Goal: Task Accomplishment & Management: Manage account settings

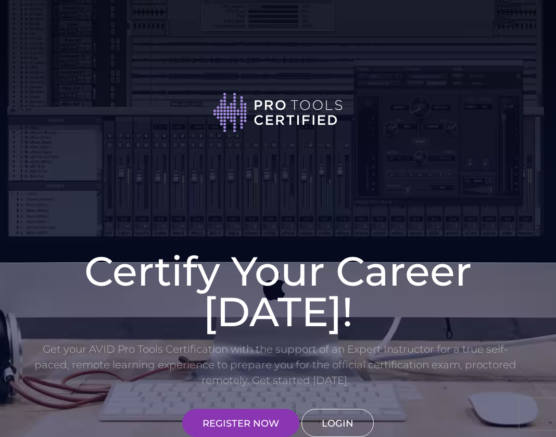
click at [345, 417] on link "LOGIN" at bounding box center [337, 423] width 72 height 28
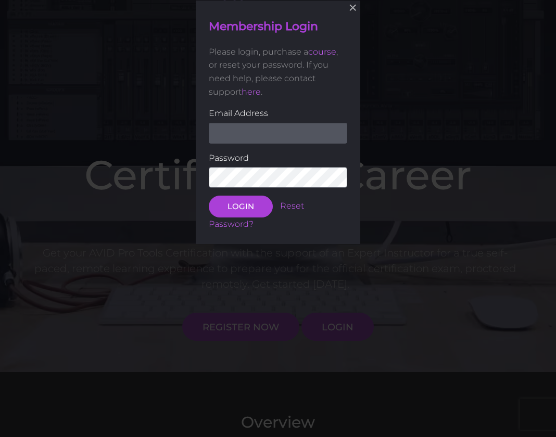
scroll to position [97, 0]
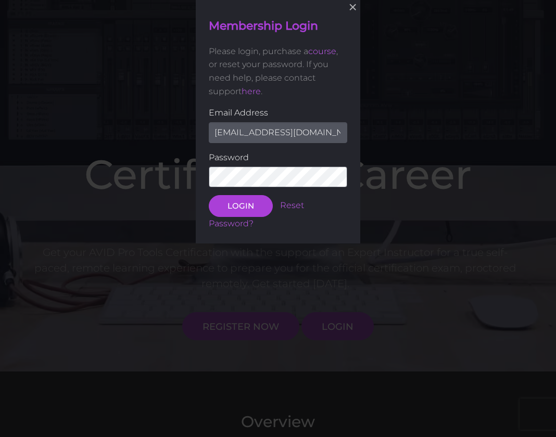
type input "[EMAIL_ADDRESS][DOMAIN_NAME]"
click at [240, 205] on button "LOGIN" at bounding box center [241, 206] width 64 height 22
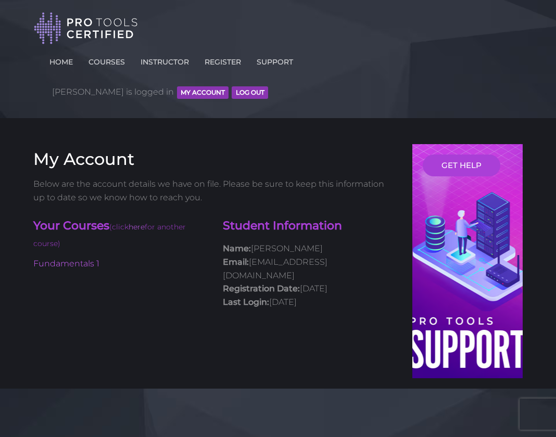
click at [228, 86] on button "MY ACCOUNT" at bounding box center [203, 92] width 52 height 12
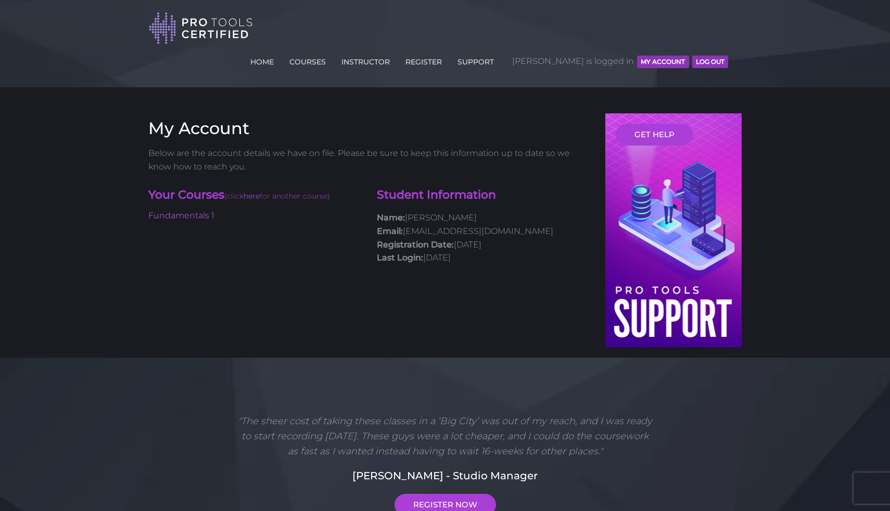
click at [555, 56] on button "MY ACCOUNT" at bounding box center [663, 62] width 52 height 12
click at [442, 211] on p "Name: [PERSON_NAME] Email: [EMAIL_ADDRESS][DOMAIN_NAME] Registration Date: [DAT…" at bounding box center [483, 237] width 213 height 53
click at [276, 52] on link "HOME" at bounding box center [262, 60] width 29 height 17
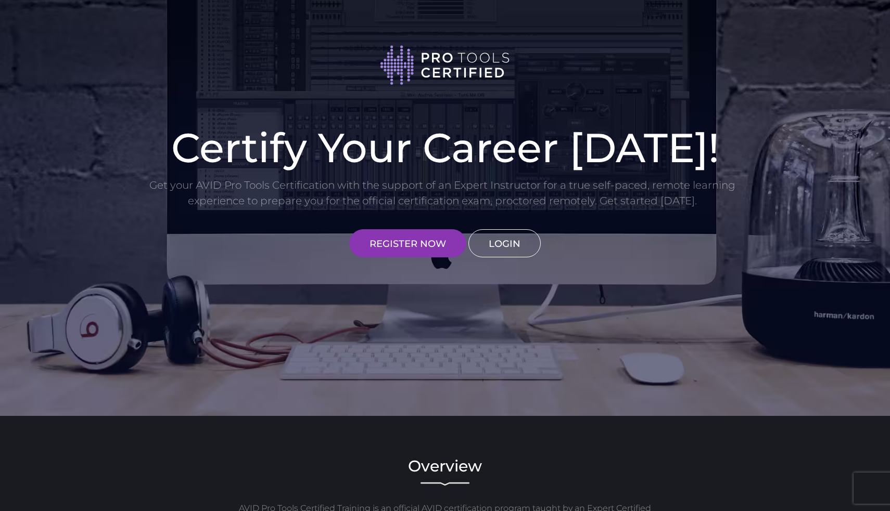
click at [506, 238] on link "LOGIN" at bounding box center [504, 243] width 72 height 28
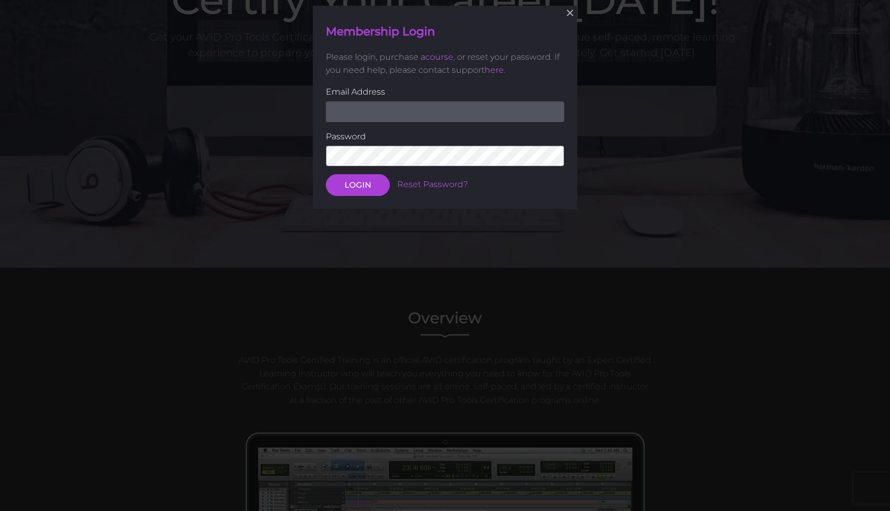
scroll to position [151, 0]
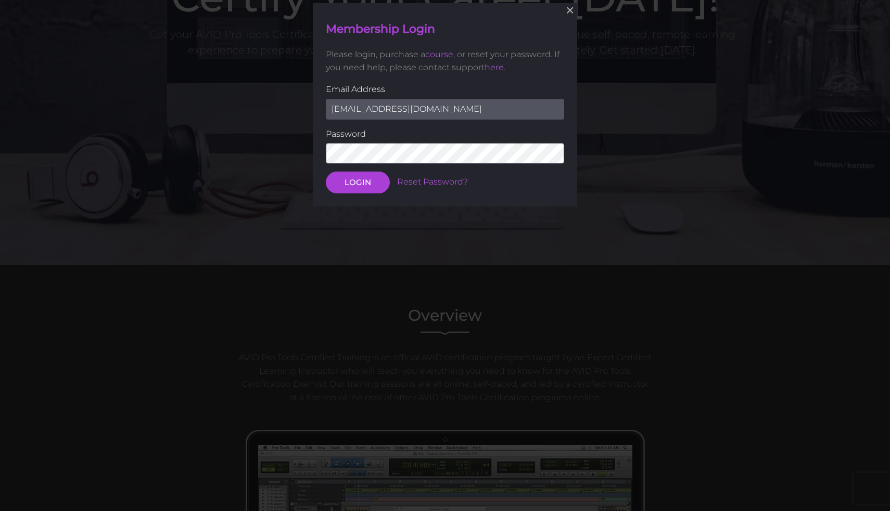
type input "[EMAIL_ADDRESS][DOMAIN_NAME]"
click at [357, 182] on button "LOGIN" at bounding box center [358, 183] width 64 height 22
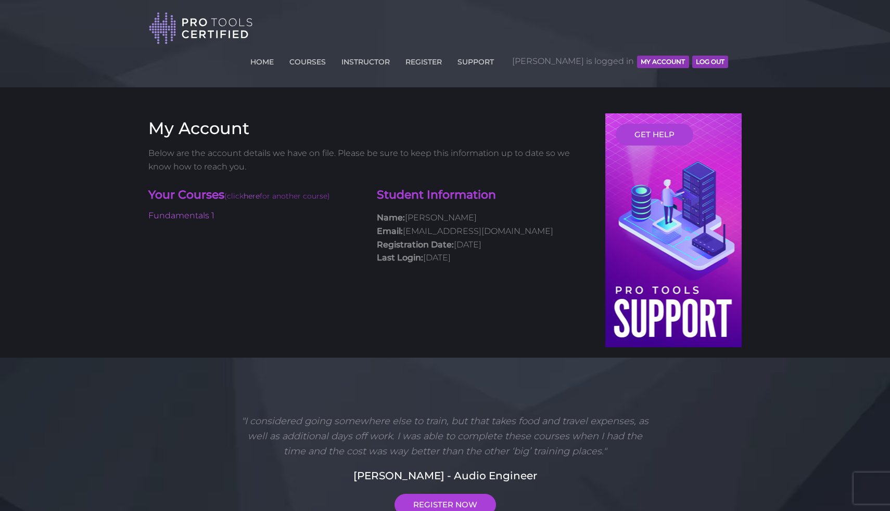
click at [663, 56] on button "MY ACCOUNT" at bounding box center [663, 62] width 52 height 12
click at [197, 211] on link "Fundamentals 1" at bounding box center [181, 216] width 66 height 10
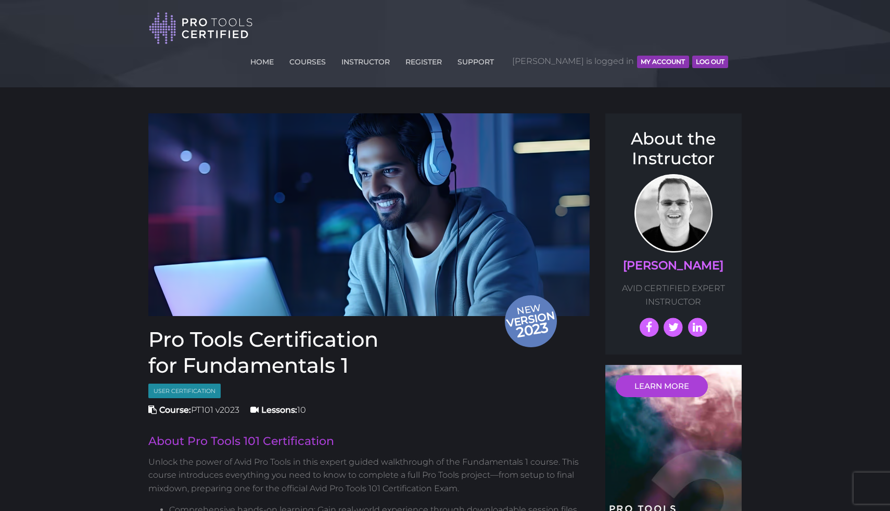
click at [650, 56] on button "MY ACCOUNT" at bounding box center [663, 62] width 52 height 12
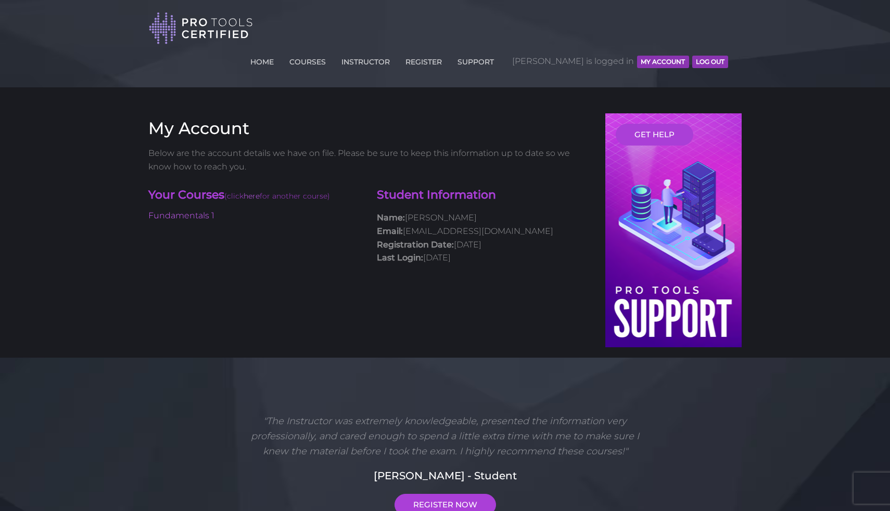
click at [422, 187] on h4 "Student Information" at bounding box center [483, 195] width 213 height 16
click at [398, 213] on strong "Name:" at bounding box center [391, 218] width 28 height 10
click at [400, 226] on strong "Email:" at bounding box center [390, 231] width 26 height 10
click at [401, 253] on strong "Last Login:" at bounding box center [400, 258] width 46 height 10
click at [453, 220] on p "Name: Marc Nelson Email: mrmarcnelson@icloud.com Registration Date: June 07, 20…" at bounding box center [483, 237] width 213 height 53
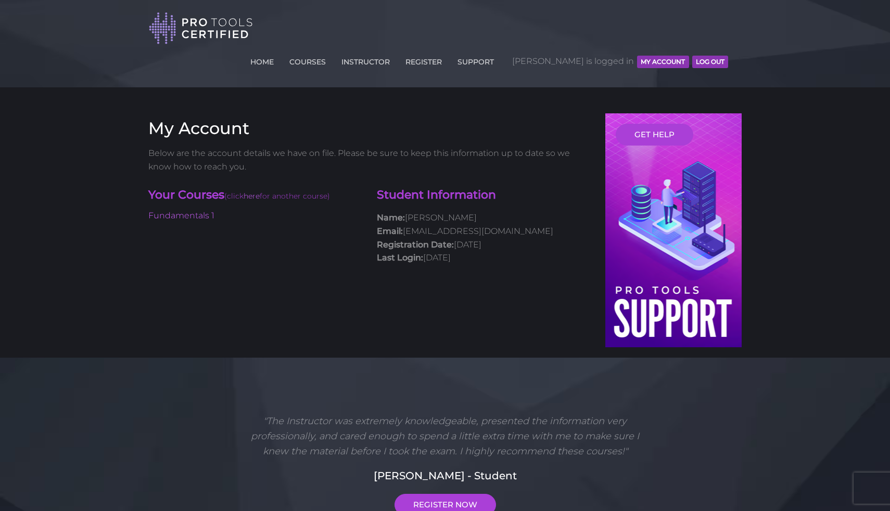
click at [488, 211] on p "Name: Marc Nelson Email: mrmarcnelson@icloud.com Registration Date: June 07, 20…" at bounding box center [483, 237] width 213 height 53
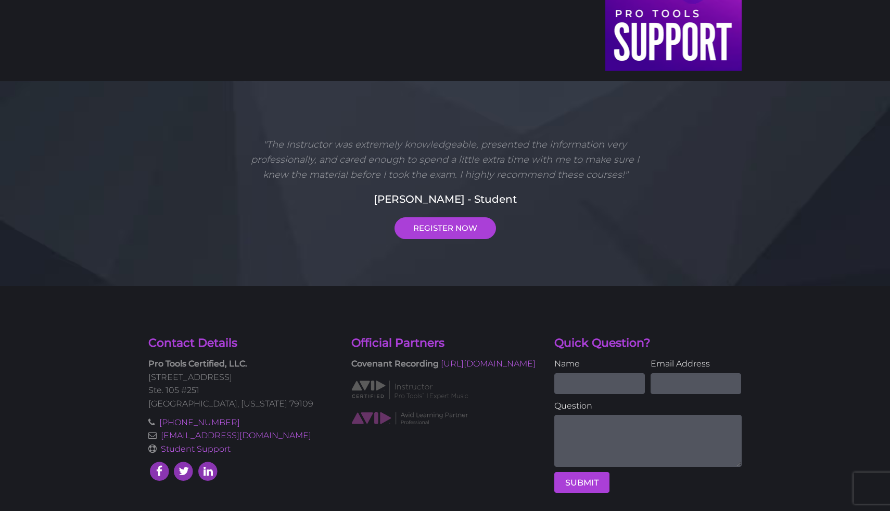
scroll to position [276, 0]
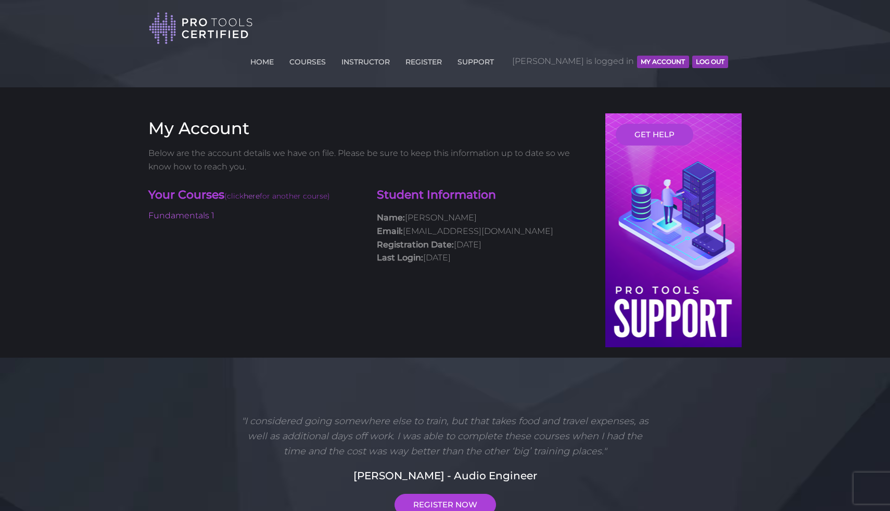
click at [203, 22] on img at bounding box center [201, 28] width 104 height 34
